Goal: Task Accomplishment & Management: Use online tool/utility

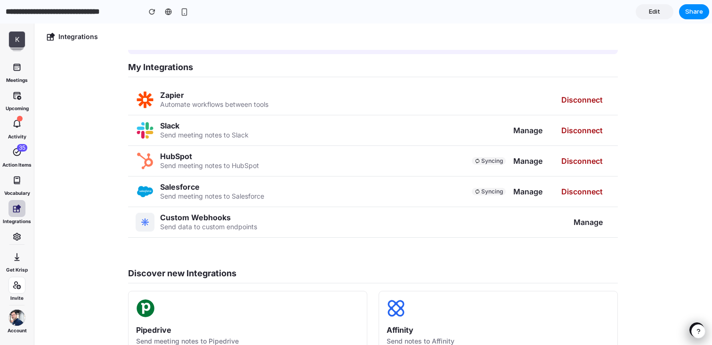
scroll to position [26, 0]
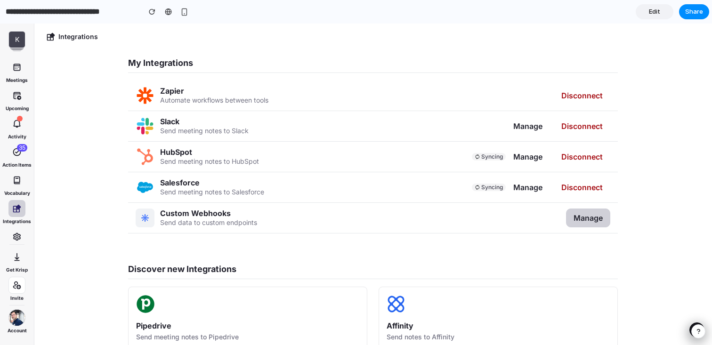
click at [589, 220] on span "Manage" at bounding box center [588, 217] width 29 height 9
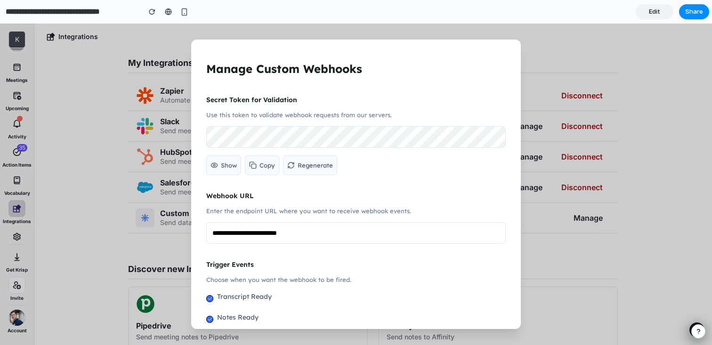
click at [224, 170] on span "Show" at bounding box center [229, 165] width 16 height 11
click at [349, 236] on input "**********" at bounding box center [356, 233] width 300 height 22
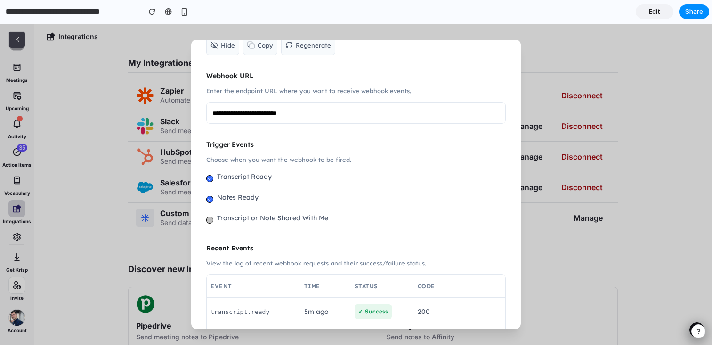
scroll to position [139, 0]
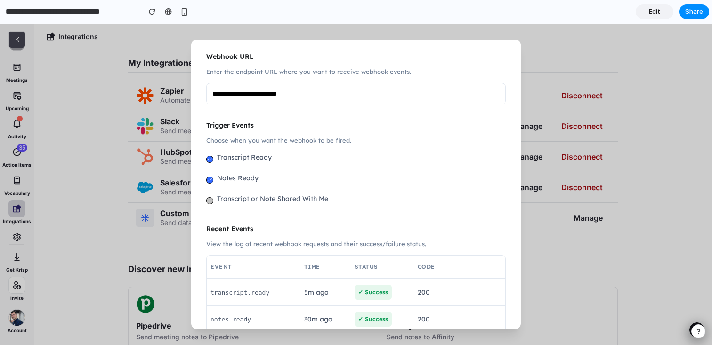
click at [233, 194] on label "Transcript or Note Shared With Me" at bounding box center [272, 198] width 111 height 11
click at [236, 181] on label "Notes Ready" at bounding box center [237, 177] width 41 height 11
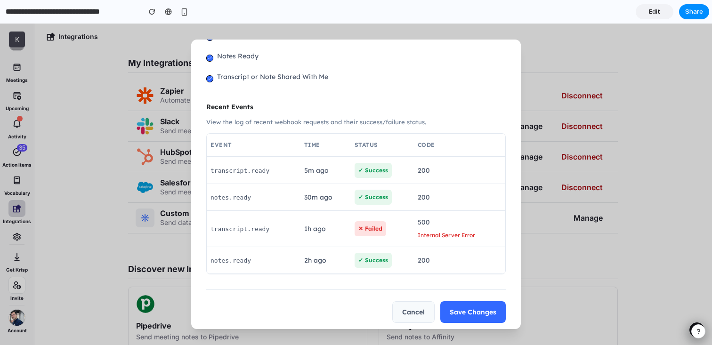
scroll to position [270, 0]
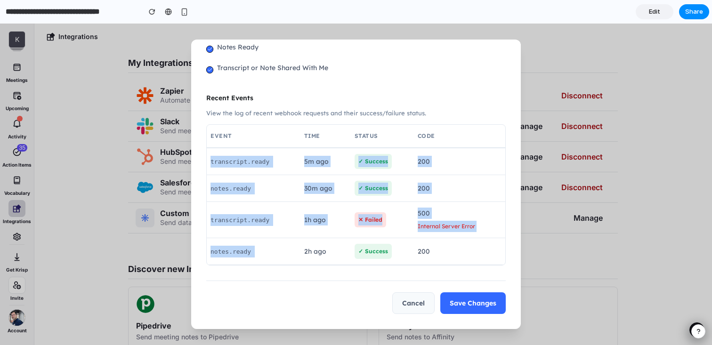
drag, startPoint x: 212, startPoint y: 161, endPoint x: 306, endPoint y: 239, distance: 122.1
click at [306, 239] on tbody "transcript.ready 5m ago ✓ Success 200 notes.ready 30m ago ✓ Success 200 transcr…" at bounding box center [356, 206] width 299 height 117
click at [306, 239] on td "2h ago" at bounding box center [326, 251] width 50 height 27
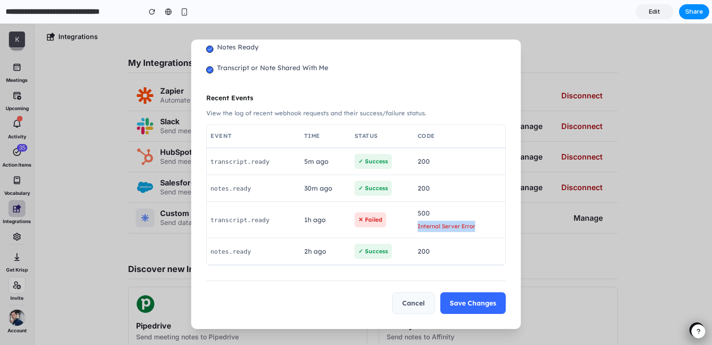
drag, startPoint x: 416, startPoint y: 227, endPoint x: 475, endPoint y: 228, distance: 59.4
click at [475, 228] on td "500 Internal Server Error" at bounding box center [459, 220] width 91 height 36
click at [475, 228] on div "Internal Server Error" at bounding box center [460, 226] width 84 height 11
click at [414, 307] on button "Cancel" at bounding box center [413, 304] width 42 height 22
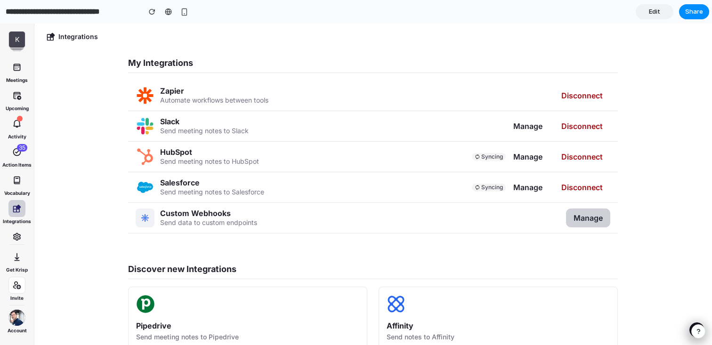
click at [594, 216] on span "Manage" at bounding box center [588, 217] width 29 height 9
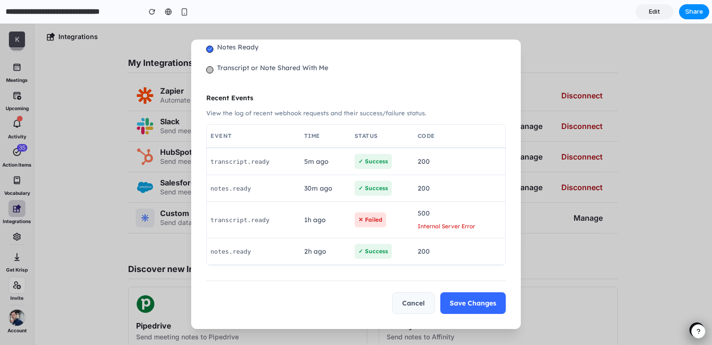
click at [443, 193] on td "200" at bounding box center [459, 188] width 91 height 27
drag, startPoint x: 416, startPoint y: 227, endPoint x: 479, endPoint y: 228, distance: 62.7
click at [479, 228] on td "500 Internal Server Error" at bounding box center [459, 220] width 91 height 36
click at [238, 222] on span "transcript.ready" at bounding box center [240, 220] width 59 height 7
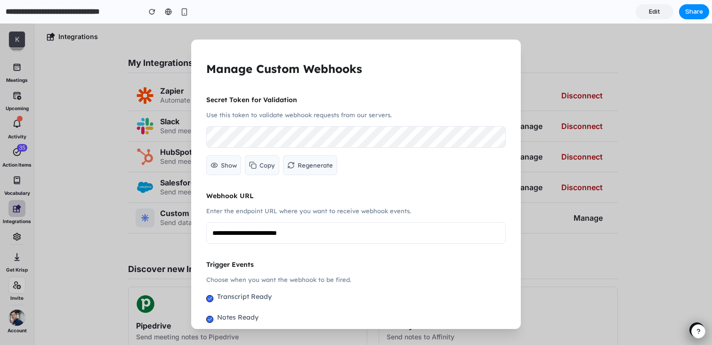
click at [203, 153] on div "**********" at bounding box center [356, 185] width 330 height 290
click at [333, 235] on input "**********" at bounding box center [356, 233] width 300 height 22
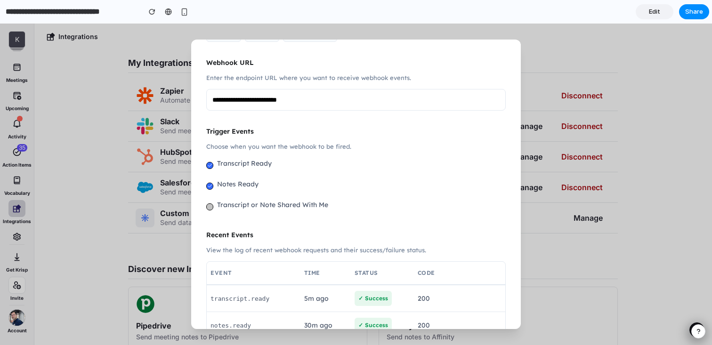
scroll to position [132, 0]
click at [240, 186] on label "Notes Ready" at bounding box center [237, 184] width 41 height 11
click at [237, 205] on label "Transcript or Note Shared With Me" at bounding box center [272, 205] width 111 height 11
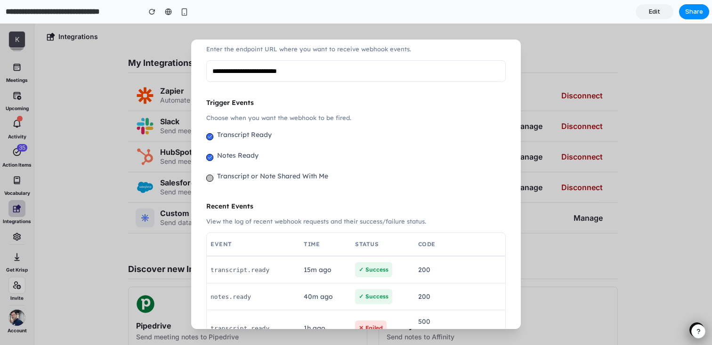
scroll to position [166, 0]
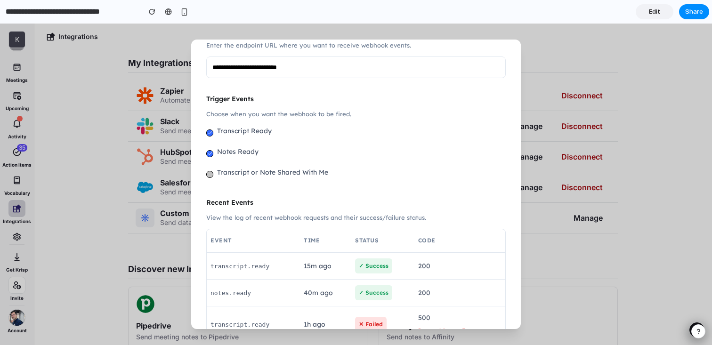
click at [373, 115] on p "Choose when you want the webhook to be fired." at bounding box center [356, 113] width 300 height 11
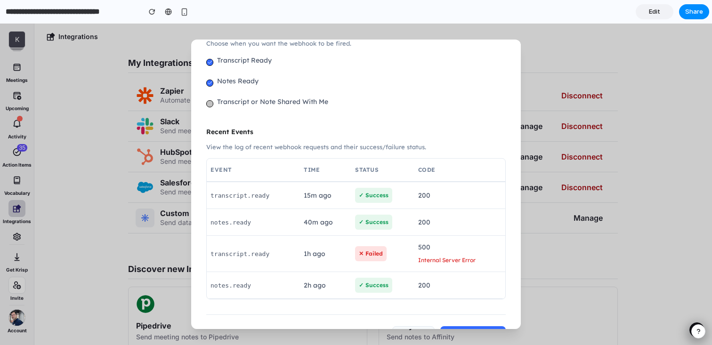
scroll to position [237, 0]
click at [300, 211] on td "notes.ready" at bounding box center [253, 222] width 93 height 27
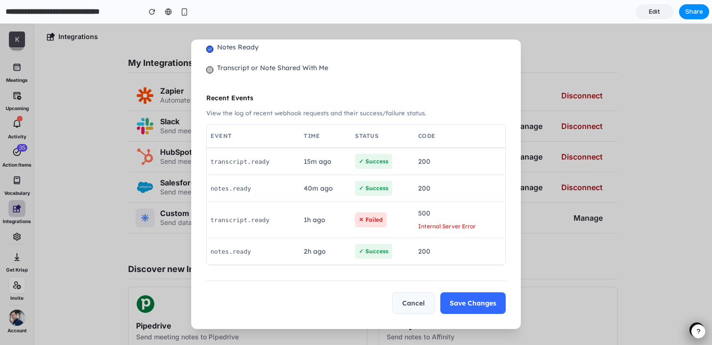
scroll to position [0, 0]
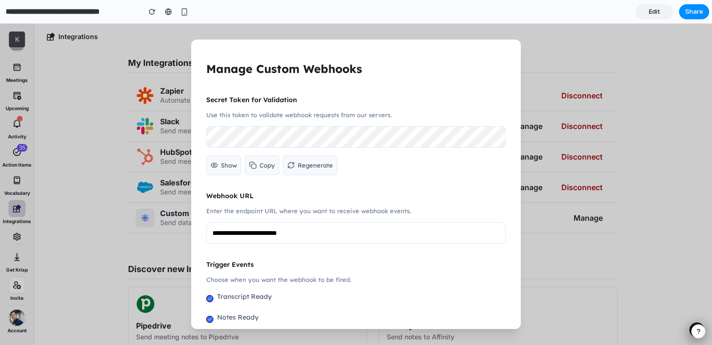
click at [658, 9] on span "Edit" at bounding box center [654, 11] width 11 height 9
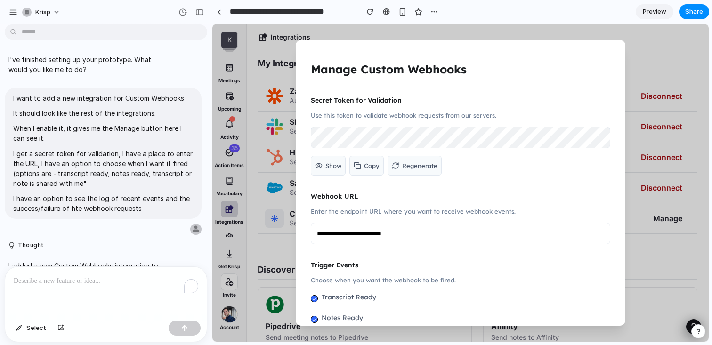
scroll to position [83, 0]
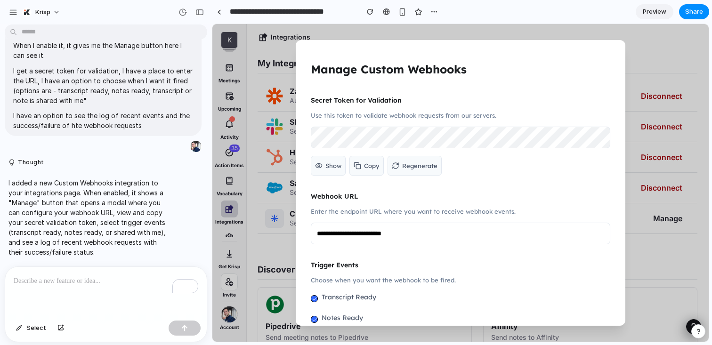
click at [70, 291] on div "To enrich screen reader interactions, please activate Accessibility in Grammarl…" at bounding box center [106, 292] width 202 height 50
click at [73, 288] on div "To enrich screen reader interactions, please activate Accessibility in Grammarl…" at bounding box center [106, 292] width 202 height 50
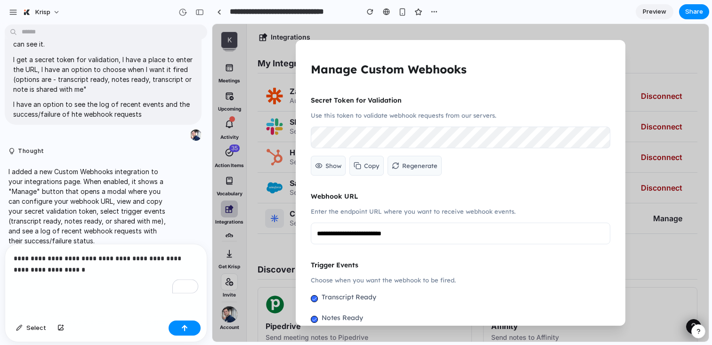
scroll to position [117, 0]
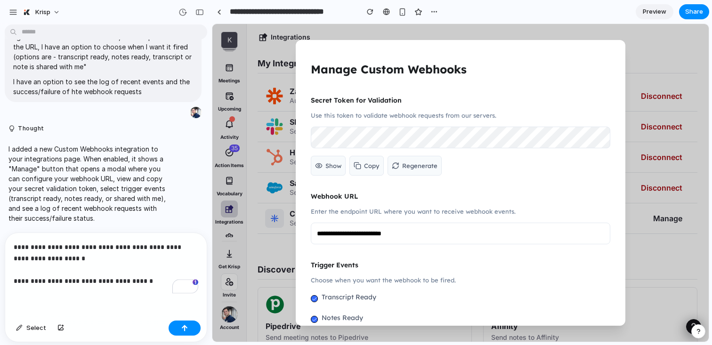
click at [158, 283] on p "**********" at bounding box center [106, 264] width 185 height 45
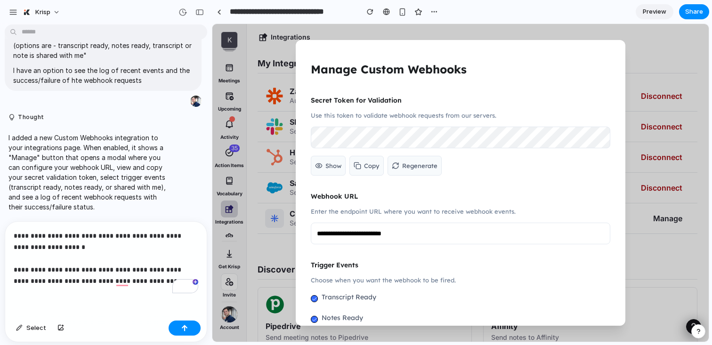
scroll to position [185, 0]
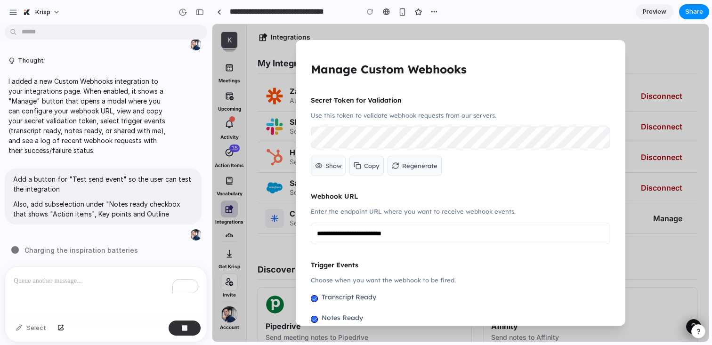
click at [398, 236] on input "**********" at bounding box center [461, 234] width 300 height 22
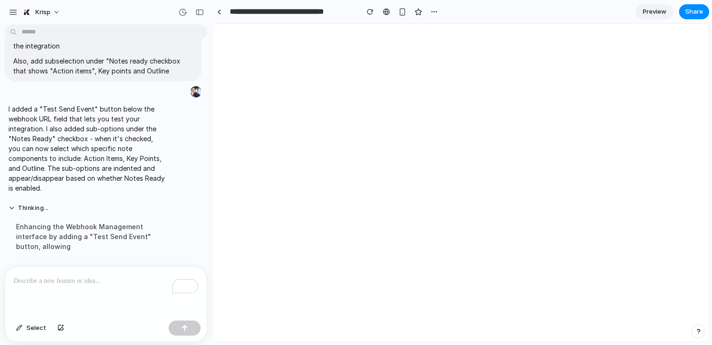
scroll to position [0, 0]
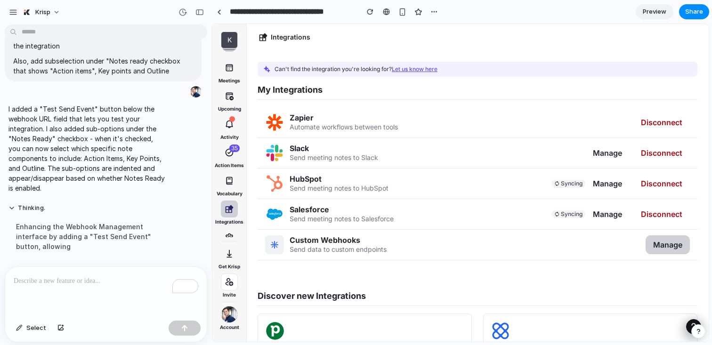
click at [655, 243] on span "Manage" at bounding box center [667, 244] width 29 height 9
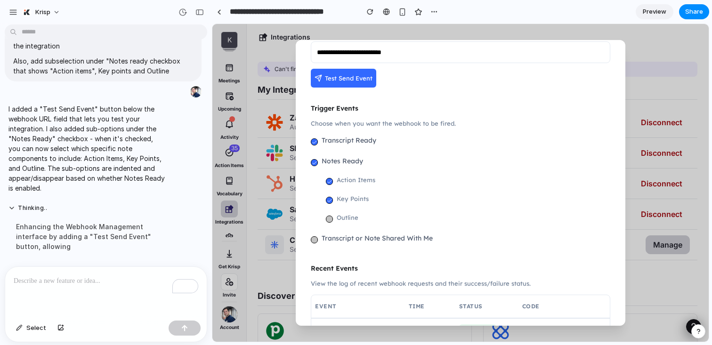
scroll to position [177, 0]
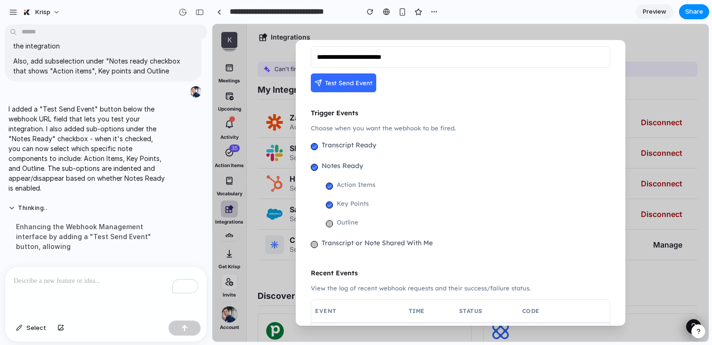
click at [346, 78] on span "Test Send Event" at bounding box center [349, 82] width 48 height 11
click at [350, 219] on label "Outline" at bounding box center [348, 222] width 22 height 11
click at [352, 194] on div "Action Items Key Points Outline" at bounding box center [468, 205] width 285 height 53
click at [356, 184] on label "Action Items" at bounding box center [356, 184] width 39 height 11
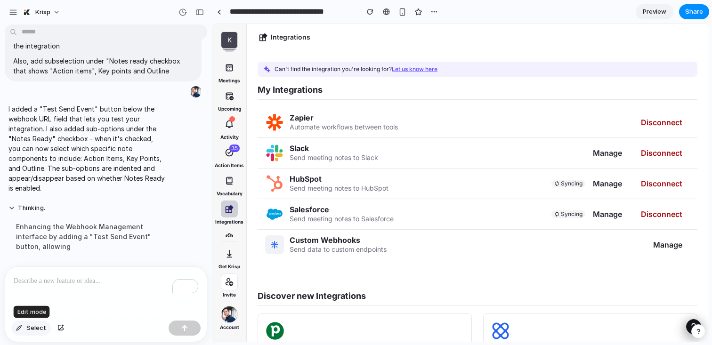
click at [38, 328] on span "Select" at bounding box center [36, 328] width 20 height 9
click at [38, 330] on span "Select" at bounding box center [36, 328] width 20 height 9
click at [201, 10] on div "button" at bounding box center [199, 12] width 8 height 7
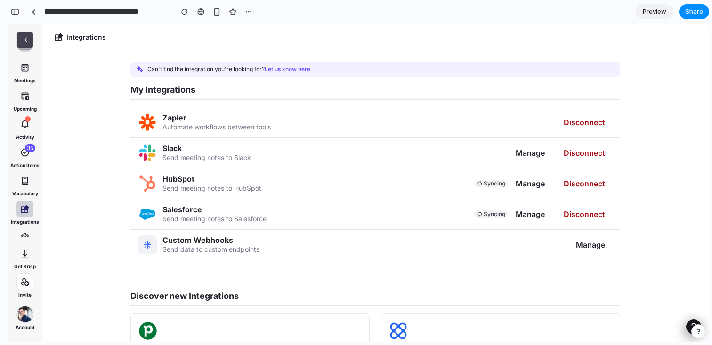
click at [290, 177] on div "HubSpot Send meeting notes to HubSpot Syncing Manage Disconnect" at bounding box center [375, 184] width 490 height 31
click at [599, 244] on span "Manage" at bounding box center [590, 244] width 29 height 9
click at [594, 251] on button "Manage" at bounding box center [591, 245] width 44 height 19
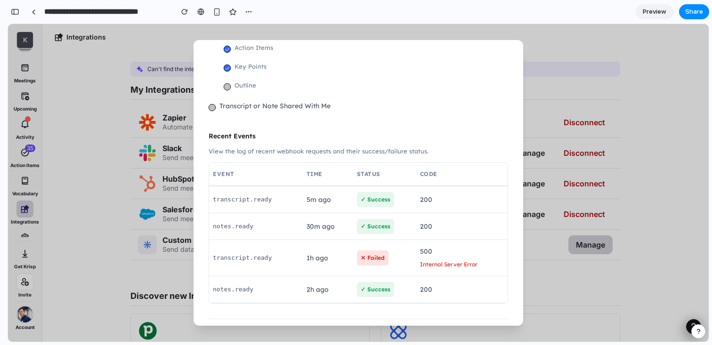
scroll to position [355, 0]
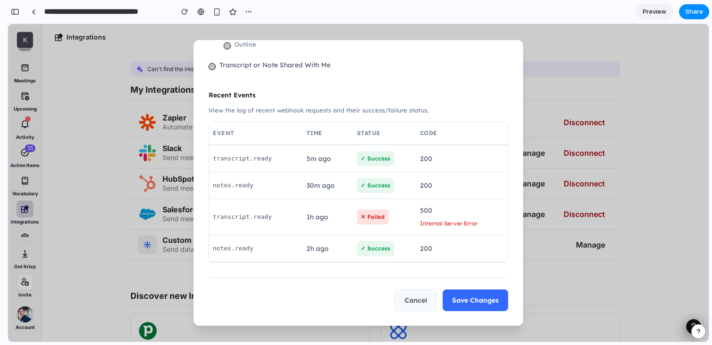
click at [376, 250] on span "✓ Success" at bounding box center [375, 248] width 37 height 15
click at [382, 250] on span "✓ Success" at bounding box center [375, 248] width 37 height 15
drag, startPoint x: 363, startPoint y: 250, endPoint x: 400, endPoint y: 250, distance: 37.2
click at [400, 250] on td "✓ Success" at bounding box center [384, 248] width 63 height 27
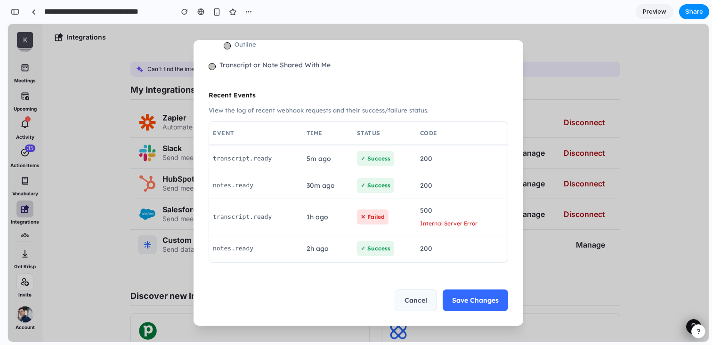
click at [400, 250] on td "✓ Success" at bounding box center [384, 248] width 63 height 27
